Goal: Information Seeking & Learning: Learn about a topic

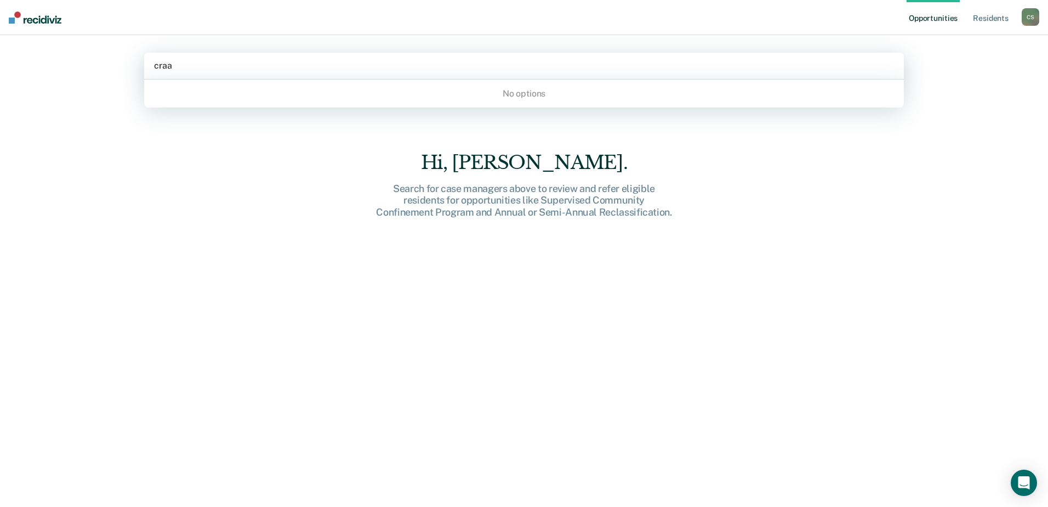
type input "cra"
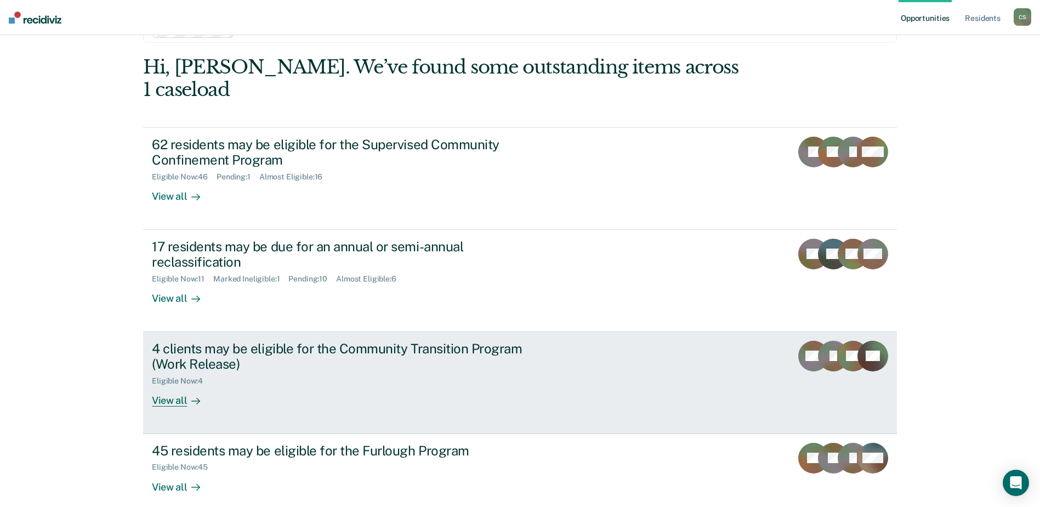
scroll to position [55, 0]
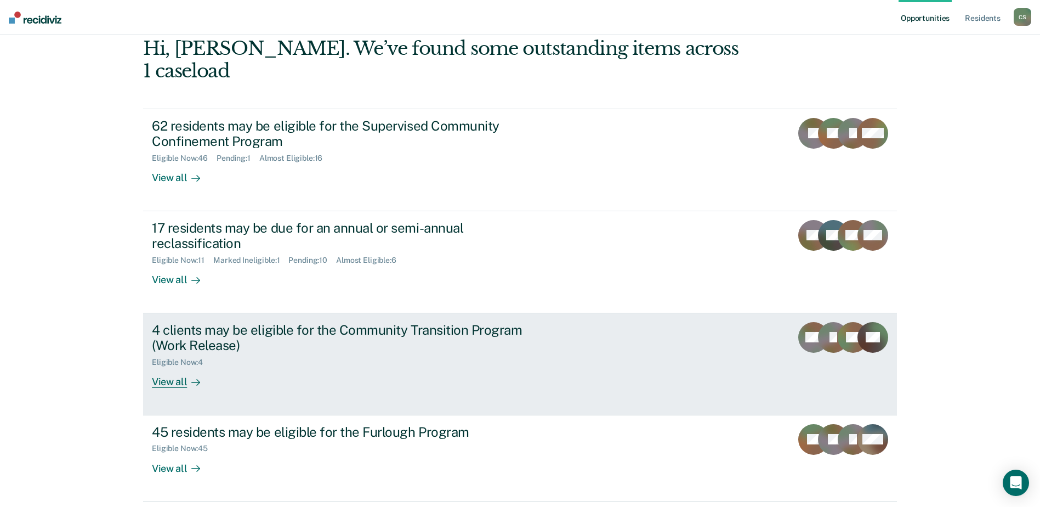
click at [177, 367] on div "View all" at bounding box center [182, 377] width 61 height 21
